Goal: Task Accomplishment & Management: Use online tool/utility

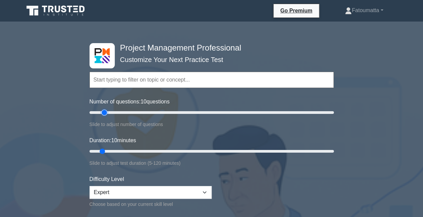
click at [106, 112] on input "Number of questions: 10 questions" at bounding box center [211, 112] width 244 height 8
click at [111, 112] on input "Number of questions: 20 questions" at bounding box center [211, 112] width 244 height 8
type input "25"
click at [117, 113] on input "Number of questions: 25 questions" at bounding box center [211, 112] width 244 height 8
click at [131, 150] on input "Duration: 25 minutes" at bounding box center [211, 151] width 244 height 8
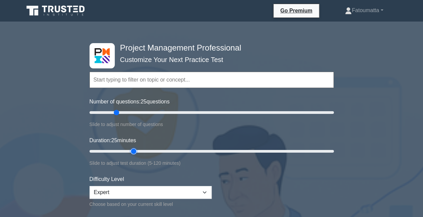
click at [137, 150] on input "Duration: 25 minutes" at bounding box center [211, 151] width 244 height 8
type input "30"
click at [139, 150] on input "Duration: 30 minutes" at bounding box center [211, 151] width 244 height 8
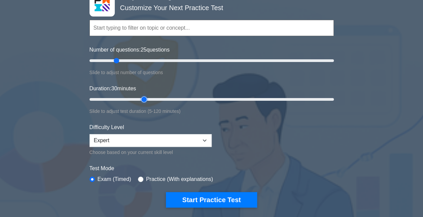
scroll to position [51, 0]
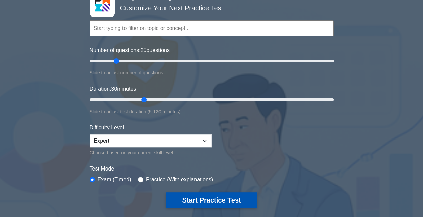
click at [242, 199] on button "Start Practice Test" at bounding box center [211, 199] width 91 height 15
